Goal: Task Accomplishment & Management: Use online tool/utility

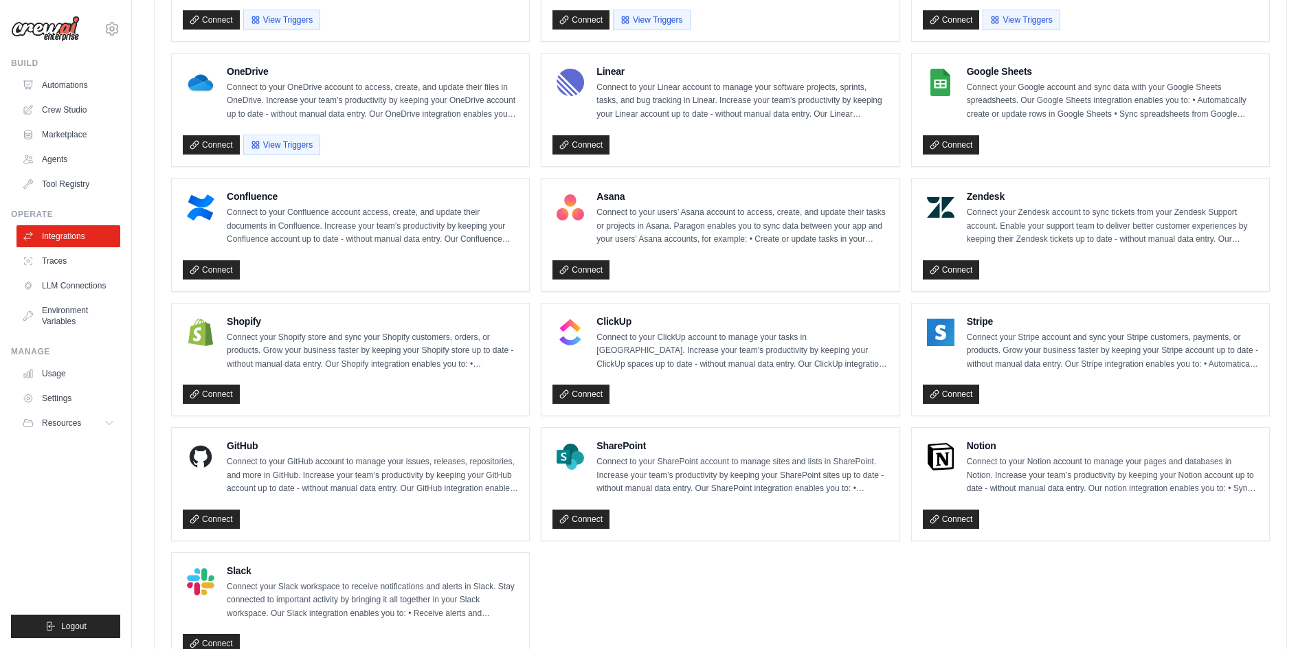
scroll to position [666, 0]
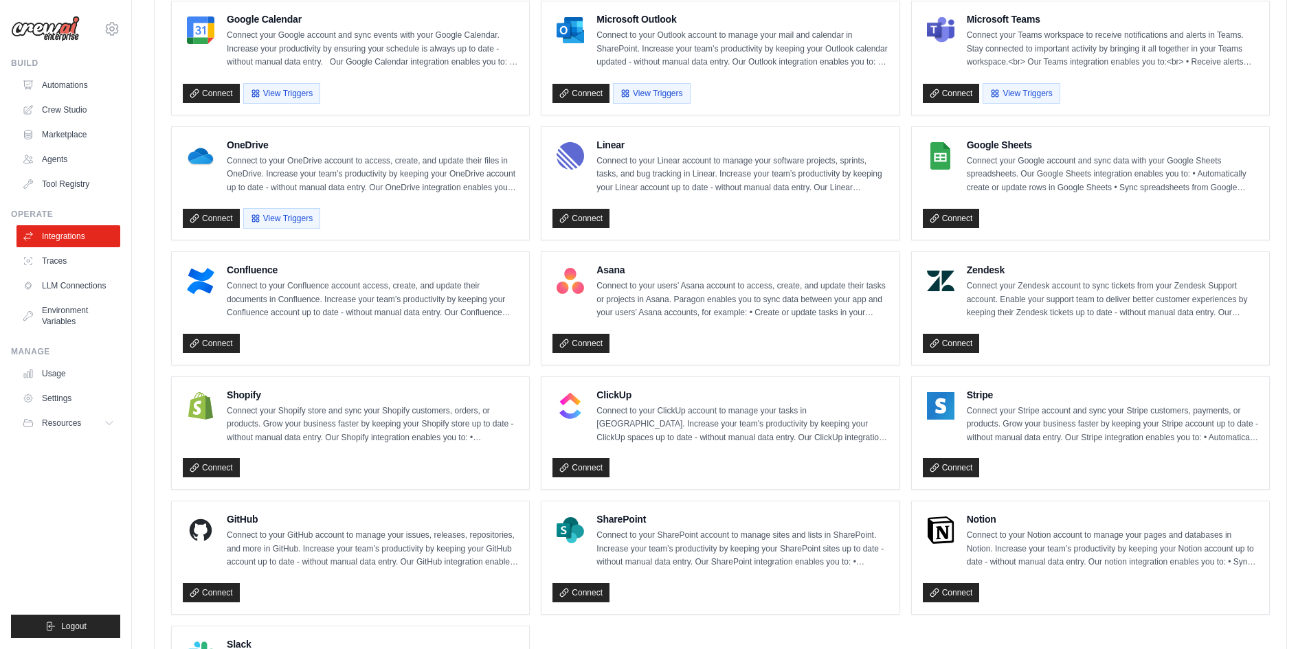
click at [537, 373] on ul "Box Connect to your Box account to access, create, and update files in Box. Inc…" at bounding box center [720, 244] width 1099 height 989
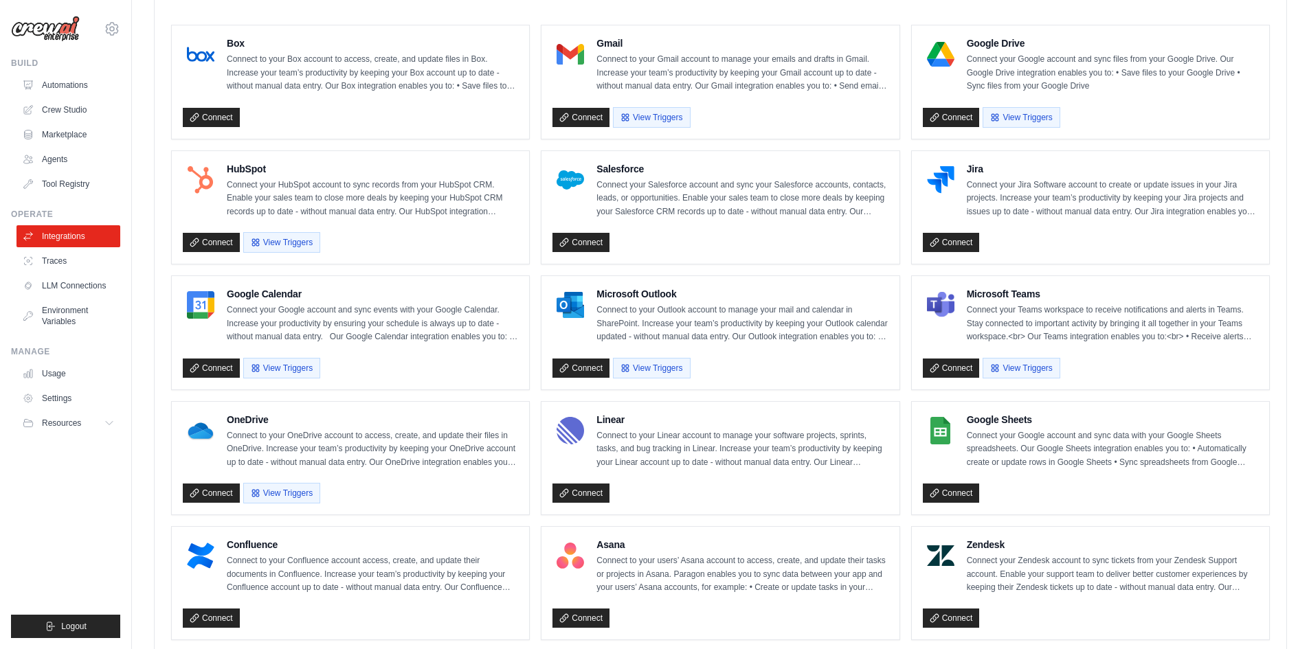
scroll to position [322, 0]
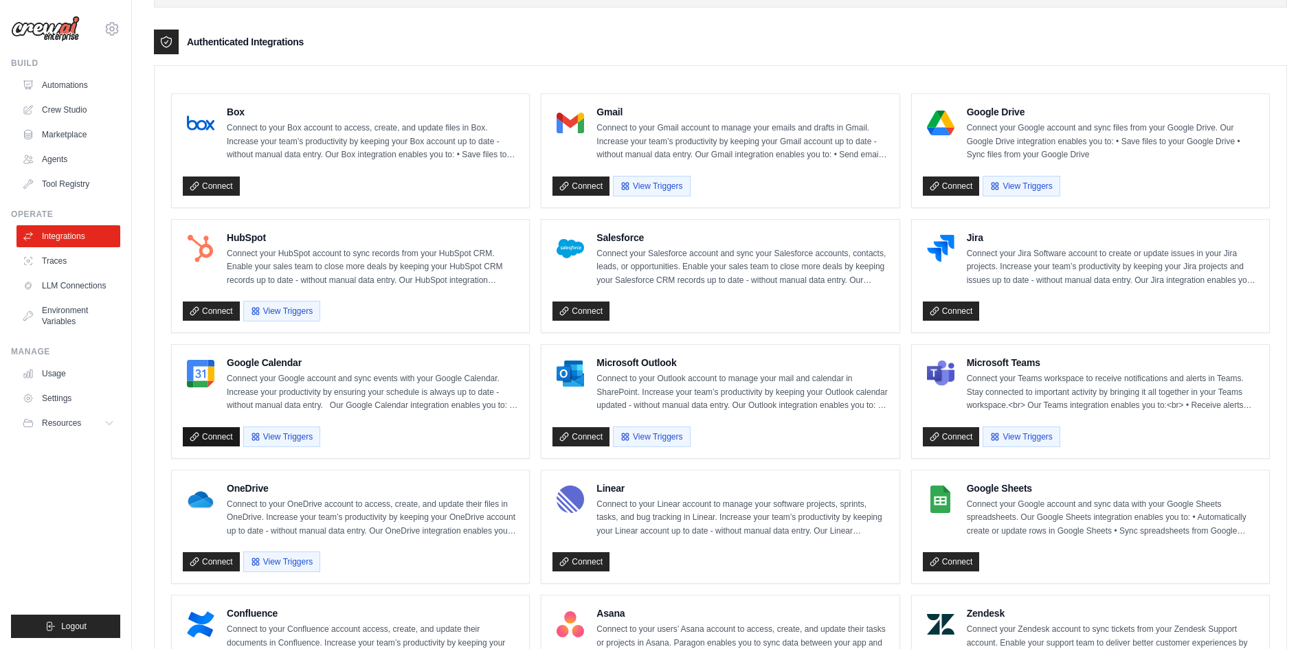
click at [203, 435] on link "Connect" at bounding box center [211, 436] width 57 height 19
click at [590, 192] on link "Connect" at bounding box center [580, 186] width 57 height 19
click at [291, 426] on button "View Triggers" at bounding box center [281, 436] width 77 height 21
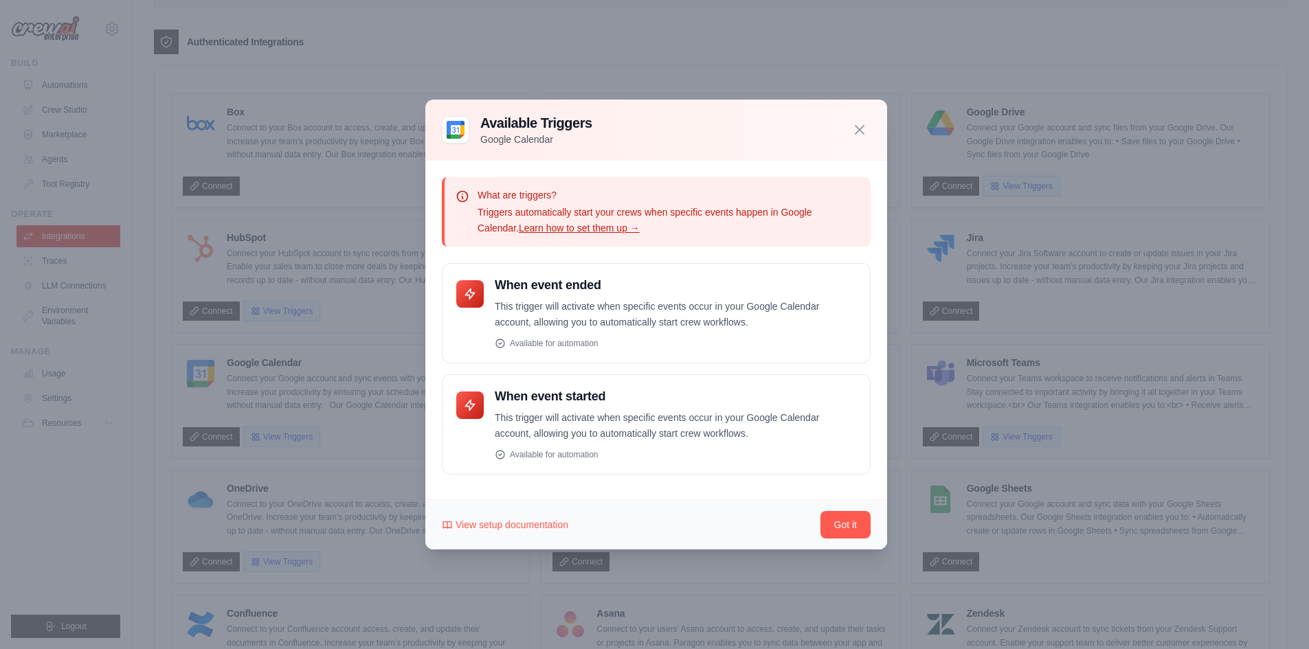
drag, startPoint x: 576, startPoint y: 217, endPoint x: 651, endPoint y: 121, distance: 122.3
click at [651, 121] on div "Available Triggers Google Calendar" at bounding box center [656, 129] width 429 height 33
click at [596, 313] on p "This trigger will activate when specific events occur in your Google Calendar a…" at bounding box center [675, 315] width 361 height 32
click at [851, 129] on icon "button" at bounding box center [859, 129] width 16 height 16
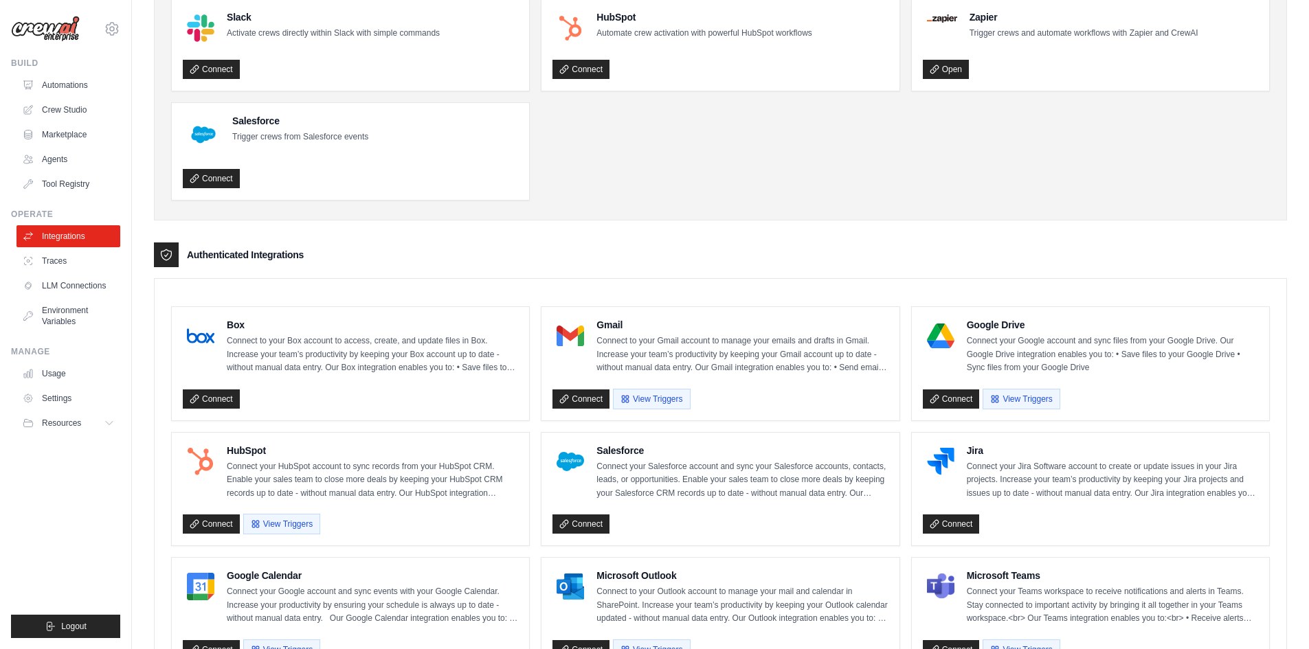
scroll to position [0, 0]
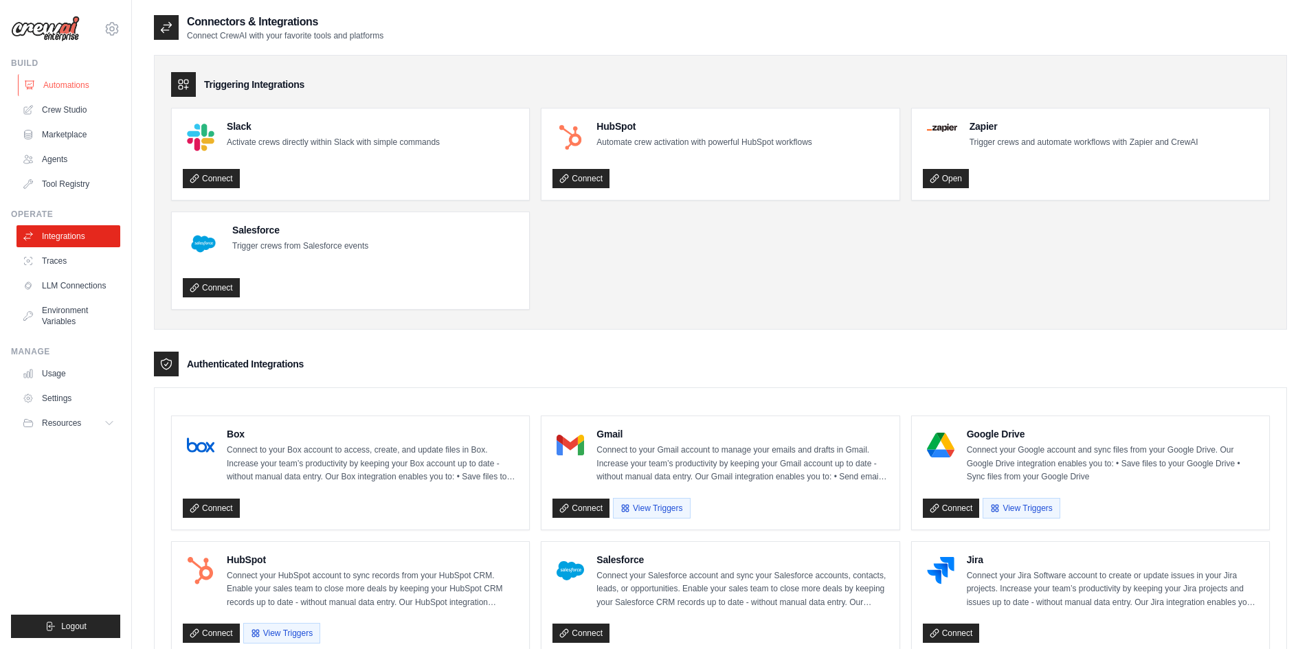
click at [64, 87] on link "Automations" at bounding box center [70, 85] width 104 height 22
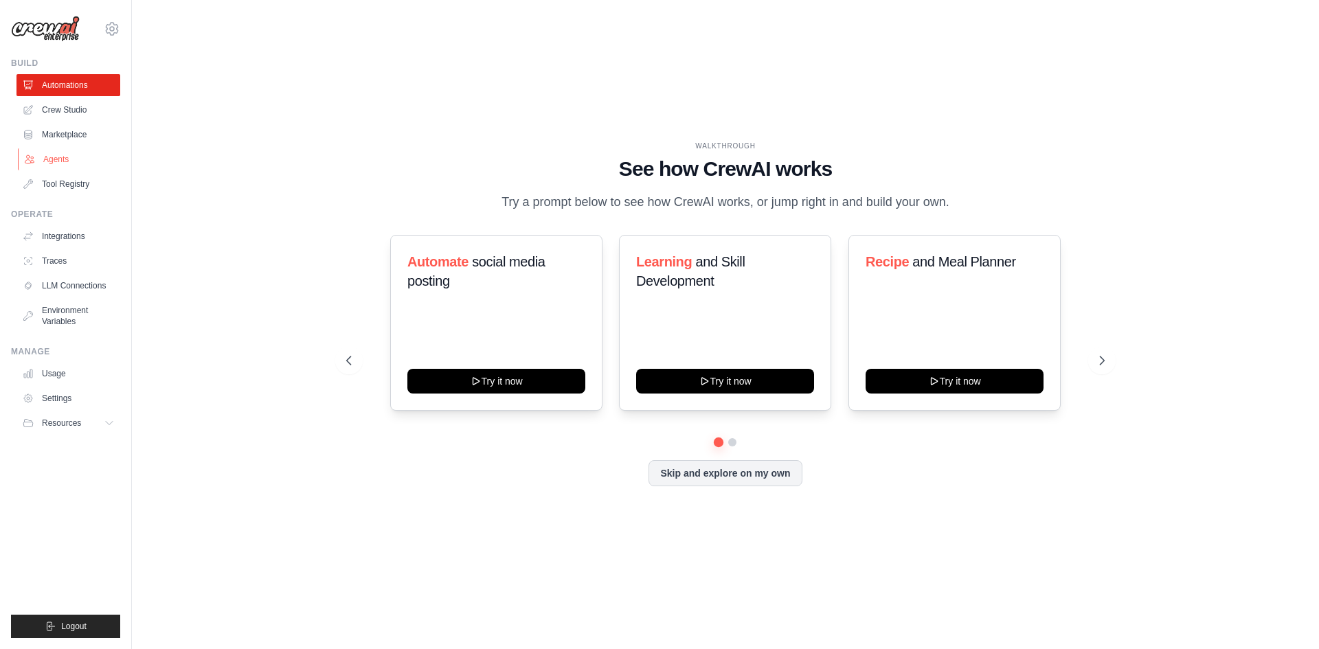
click at [72, 164] on link "Agents" at bounding box center [70, 159] width 104 height 22
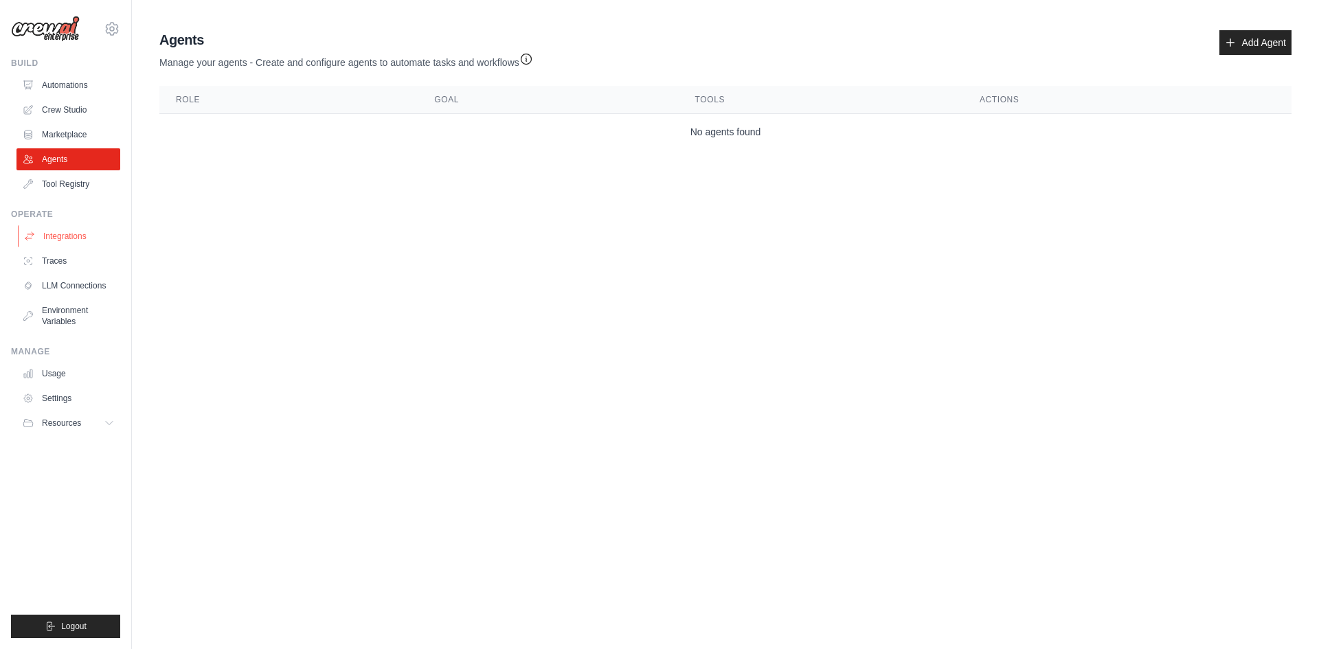
click at [76, 235] on link "Integrations" at bounding box center [70, 236] width 104 height 22
